Goal: Browse casually

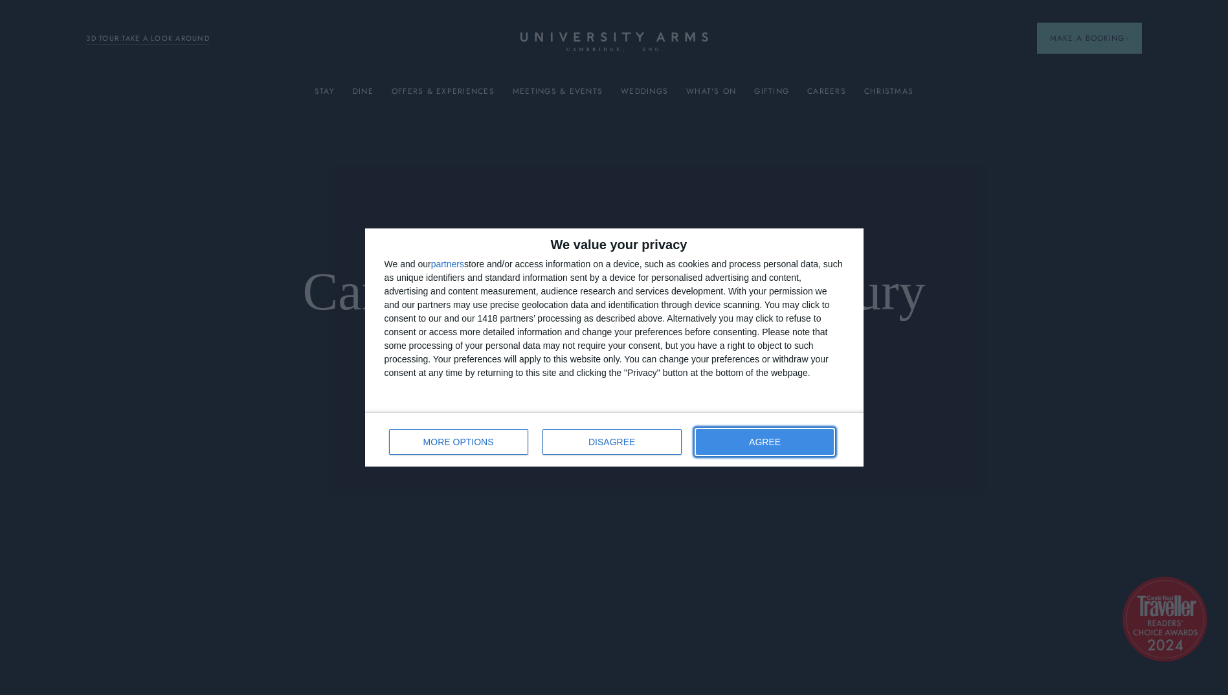
click at [737, 441] on button "AGREE" at bounding box center [765, 442] width 139 height 26
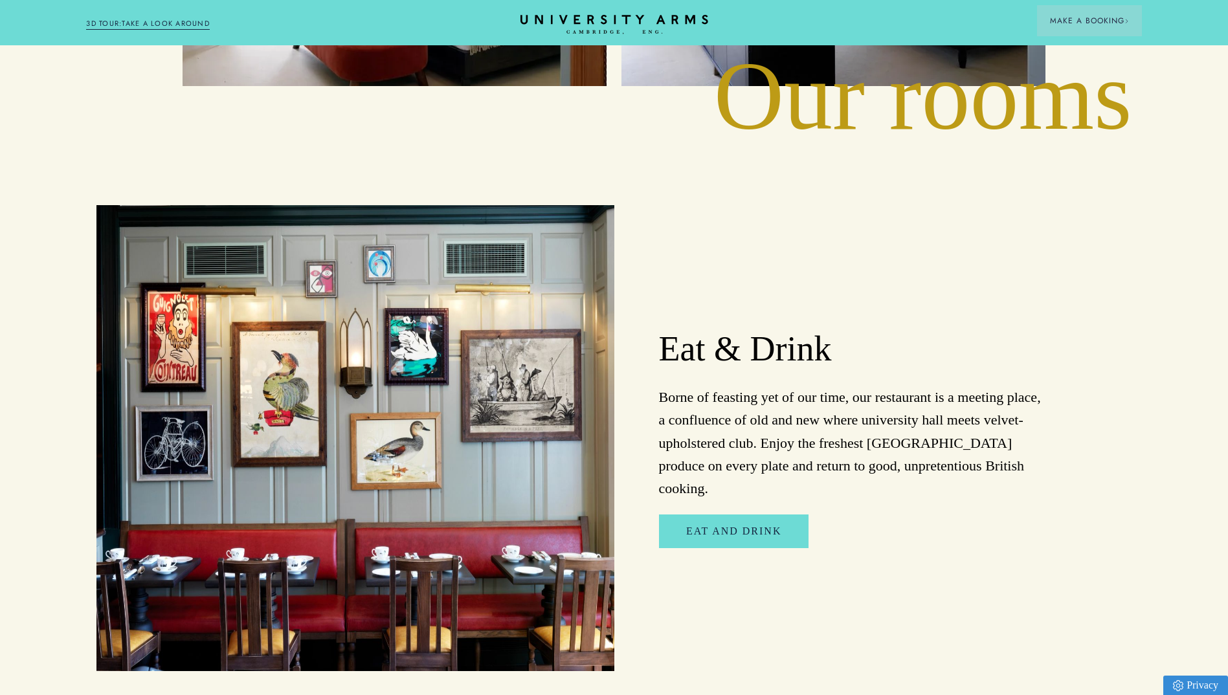
scroll to position [2784, 0]
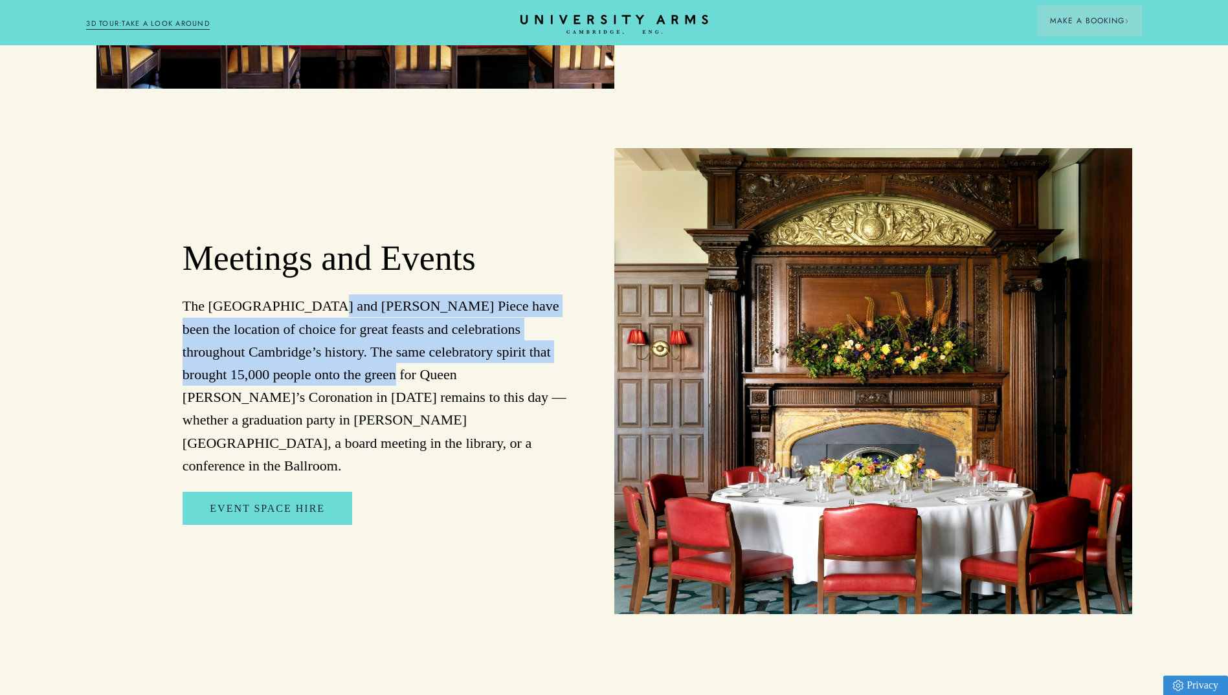
drag, startPoint x: 306, startPoint y: 257, endPoint x: 353, endPoint y: 336, distance: 92.0
click at [353, 336] on p "The [GEOGRAPHIC_DATA] and [PERSON_NAME] Piece have been the location of choice …" at bounding box center [376, 386] width 387 height 183
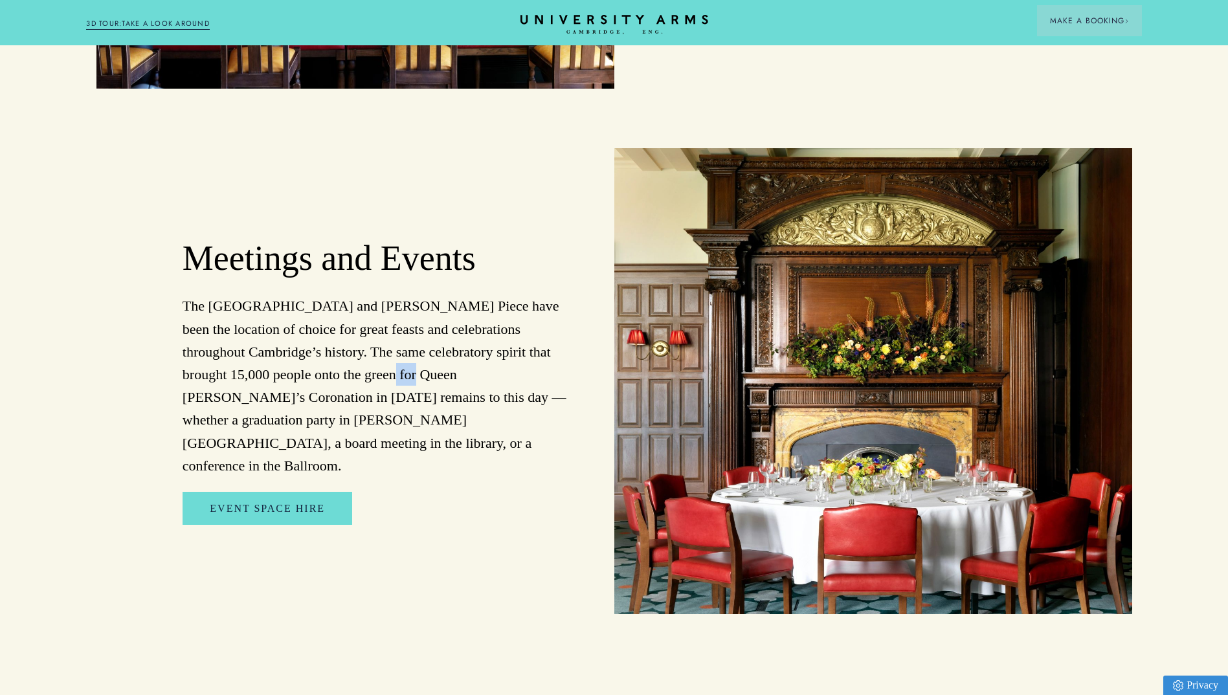
click at [353, 336] on p "The [GEOGRAPHIC_DATA] and [PERSON_NAME] Piece have been the location of choice …" at bounding box center [376, 386] width 387 height 183
click at [353, 334] on p "The [GEOGRAPHIC_DATA] and [PERSON_NAME] Piece have been the location of choice …" at bounding box center [376, 386] width 387 height 183
click at [300, 323] on p "The [GEOGRAPHIC_DATA] and [PERSON_NAME] Piece have been the location of choice …" at bounding box center [376, 386] width 387 height 183
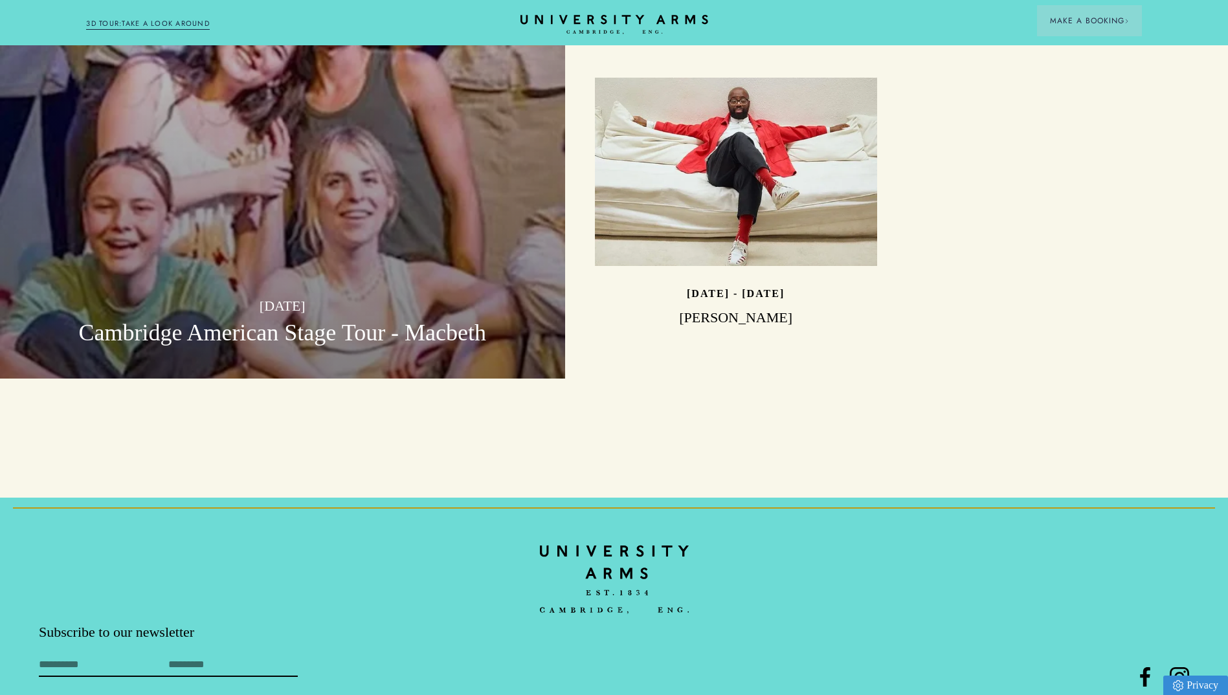
scroll to position [4169, 0]
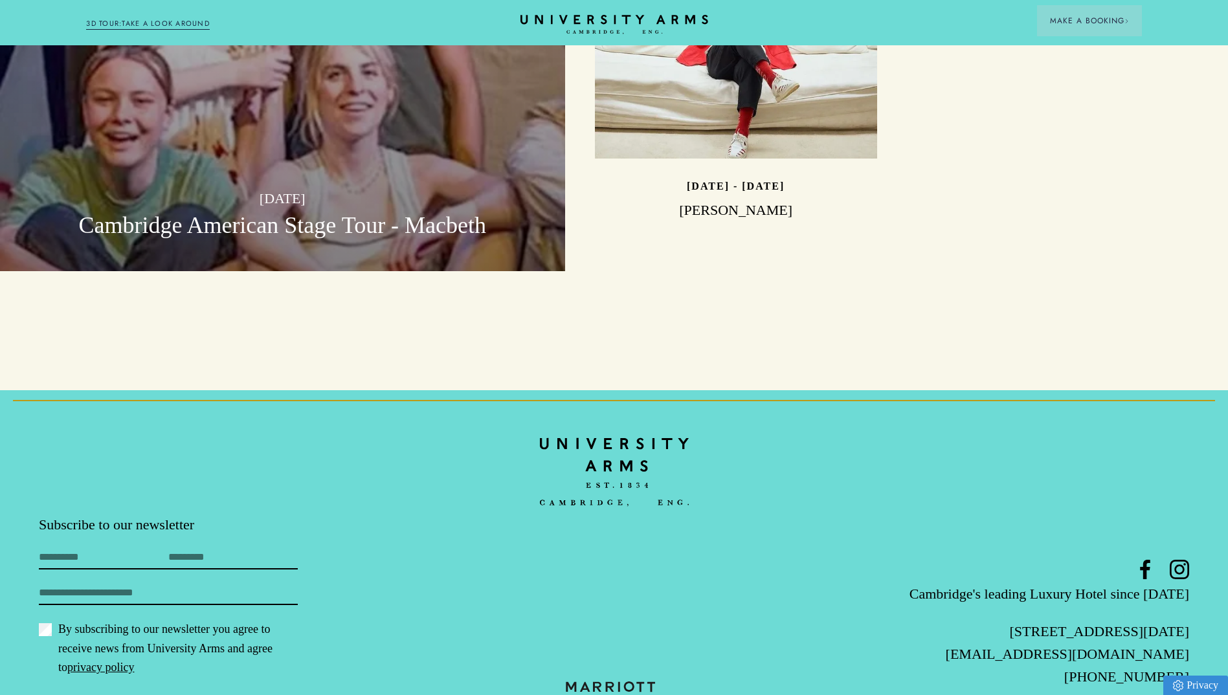
drag, startPoint x: 722, startPoint y: 660, endPoint x: 633, endPoint y: 651, distance: 89.8
click at [633, 651] on footer "Subscribe to our newsletter First Name Last Name Email By subscribing to our ne…" at bounding box center [614, 574] width 1228 height 368
drag, startPoint x: 633, startPoint y: 651, endPoint x: 624, endPoint y: 598, distance: 53.9
click at [624, 598] on footer "Subscribe to our newsletter First Name Last Name Email By subscribing to our ne…" at bounding box center [614, 574] width 1228 height 368
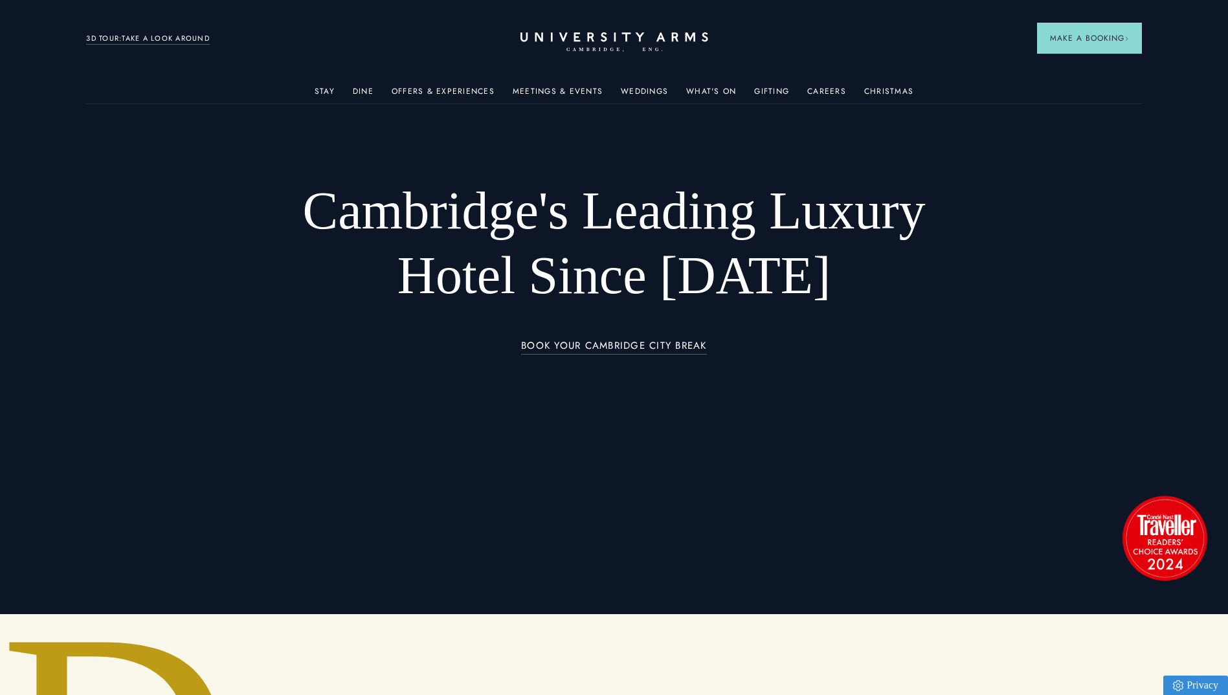
scroll to position [0, 0]
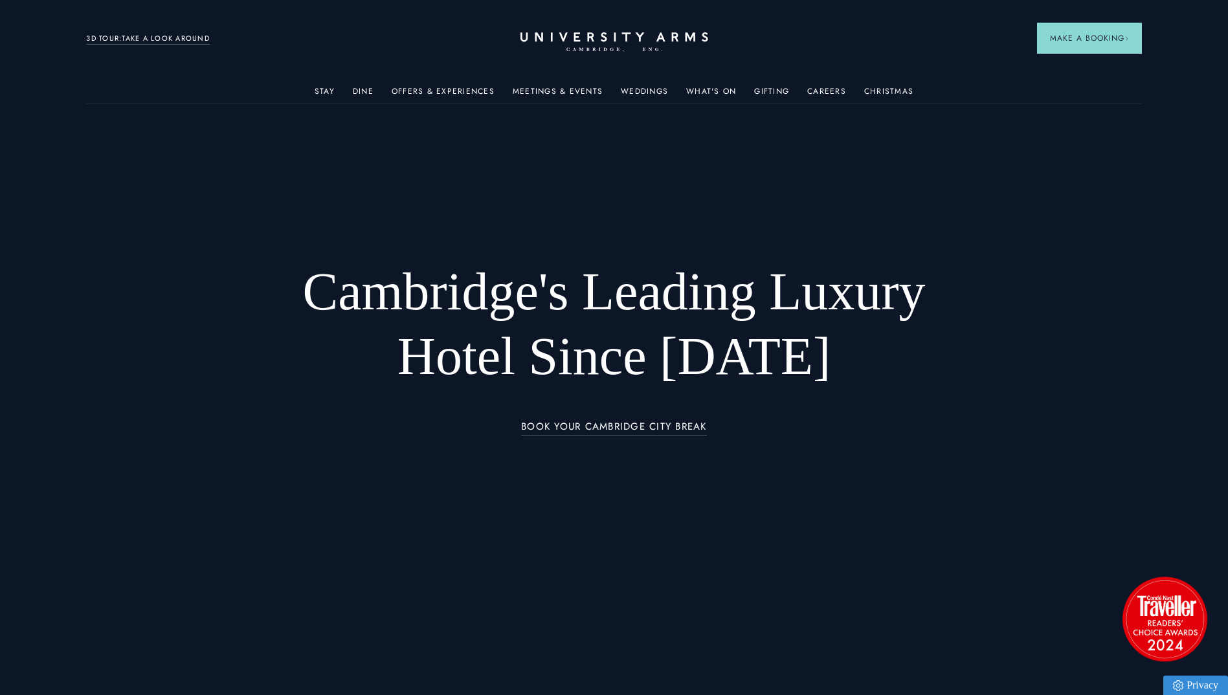
drag, startPoint x: 300, startPoint y: 282, endPoint x: 853, endPoint y: 429, distance: 572.2
click at [853, 429] on div "Cambridge's Leading Luxury Hotel Since [DATE] BOOK YOUR CAMBRIDGE CITY BREAK" at bounding box center [614, 348] width 863 height 296
click at [853, 429] on div "BOOK YOUR CAMBRIDGE CITY BREAK" at bounding box center [614, 435] width 718 height 32
